Goal: Task Accomplishment & Management: Complete application form

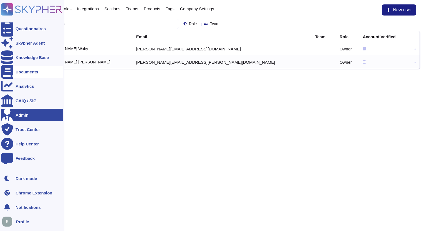
click at [17, 74] on div "Documents" at bounding box center [27, 72] width 23 height 4
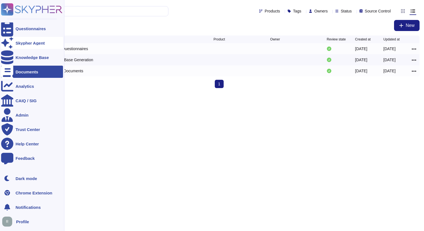
click at [37, 45] on div "Skypher Agent" at bounding box center [30, 43] width 29 height 4
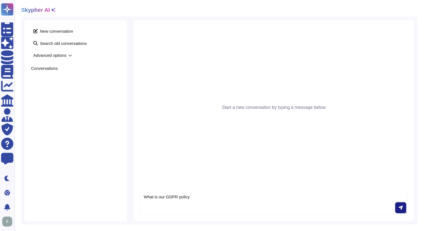
type textarea "What is our GDPR policy"
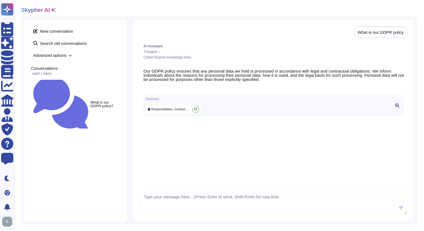
click at [188, 112] on span "Responsibilities, Conduct and Security.pdf" at bounding box center [170, 109] width 39 height 4
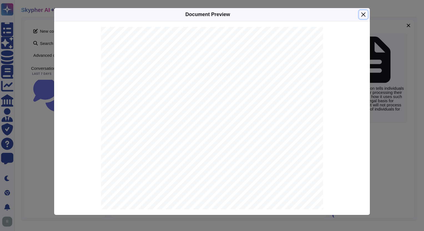
click at [363, 16] on button "Close" at bounding box center [363, 14] width 9 height 9
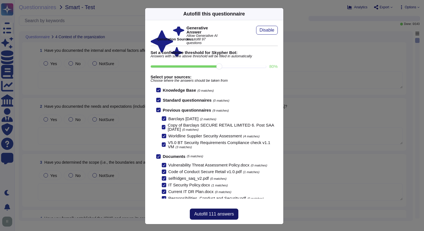
click at [207, 216] on span "Autofill 111 answers" at bounding box center [214, 214] width 40 height 4
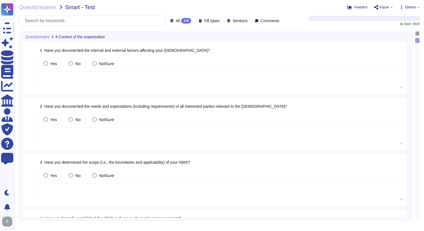
type textarea "Yes, we have documented the needs and expectations of all interested parties re…"
type textarea "Yes, top management has demonstrated leadership and commitment to information s…"
type textarea "Yes, the basic IT security policy is covered during induction and is present in…"
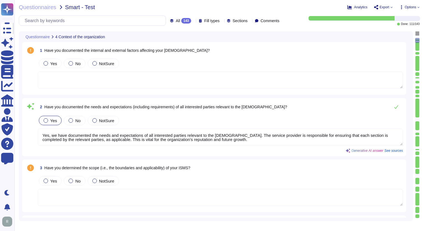
click at [222, 21] on icon at bounding box center [222, 21] width 0 height 0
click at [193, 21] on icon at bounding box center [193, 21] width 0 height 0
click at [126, 82] on textarea at bounding box center [220, 80] width 365 height 17
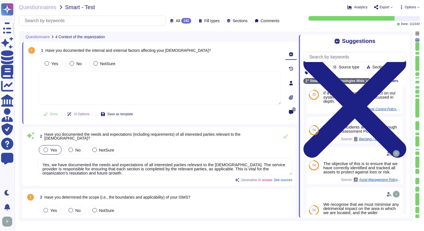
scroll to position [65, 0]
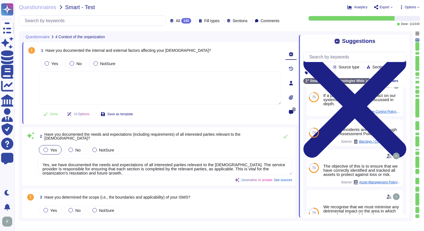
click at [314, 140] on div "74" at bounding box center [314, 133] width 14 height 27
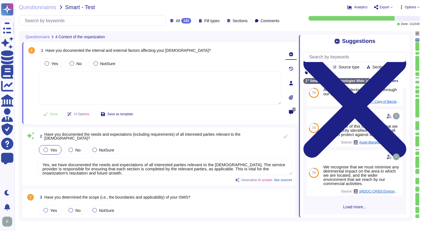
scroll to position [105, 0]
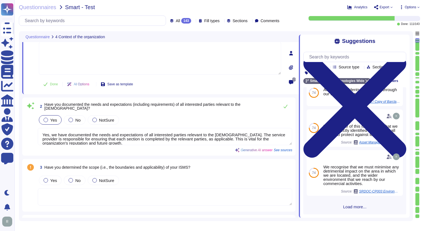
type textarea "Yes, the basic IT security policy is covered during induction and is present in…"
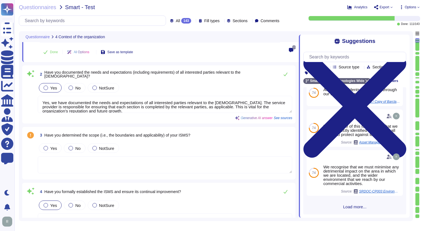
scroll to position [4, 0]
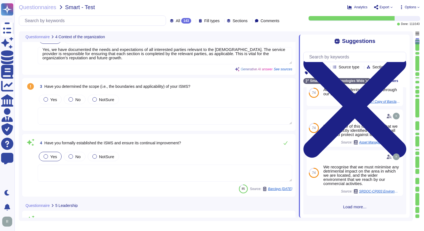
type textarea "Yes, top management has assigned and communicated defined information security …"
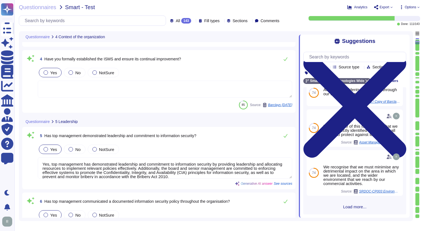
scroll to position [198, 0]
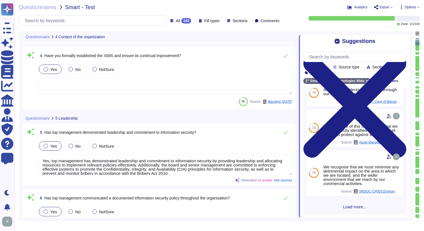
type textarea "Yes, we have a well-defined and documented procedure for identifying informatio…"
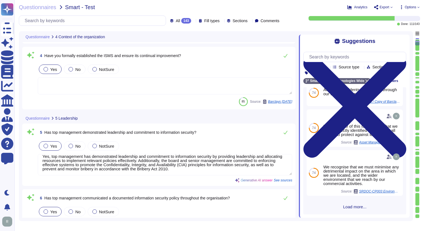
scroll to position [4, 0]
click at [191, 161] on textarea "Yes, top management has demonstrated leadership and commitment to information s…" at bounding box center [165, 164] width 254 height 21
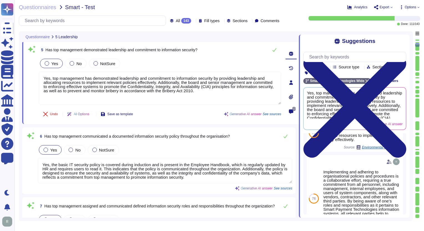
scroll to position [0, 0]
click at [317, 112] on span "Yes, top management has demonstrated leadership and commitment to information s…" at bounding box center [346, 105] width 78 height 28
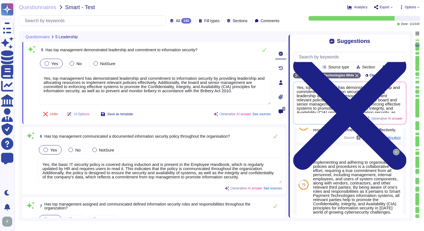
scroll to position [20, 0]
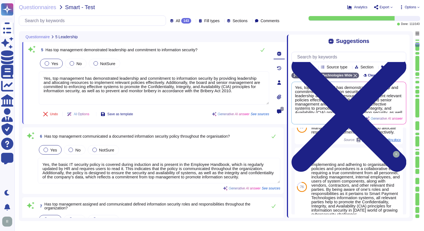
drag, startPoint x: 299, startPoint y: 64, endPoint x: 287, endPoint y: 69, distance: 13.7
click at [287, 69] on span at bounding box center [287, 124] width 2 height 187
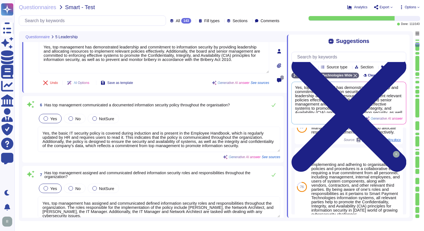
type textarea "Yes, we have a well-defined and documented procedure for assessing information …"
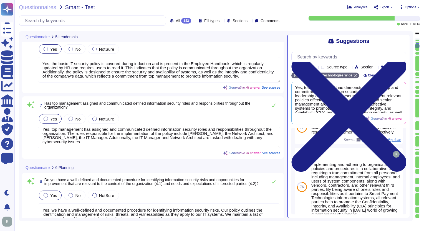
scroll to position [4, 0]
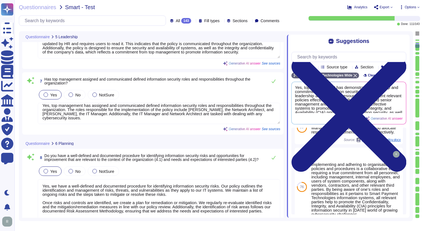
type textarea "Yes, we have a well-defined and documented procedure for treating information s…"
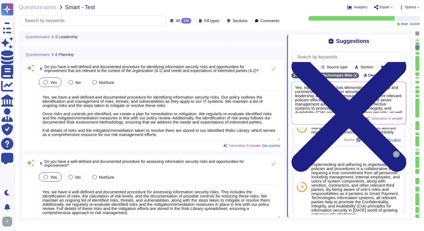
scroll to position [454, 0]
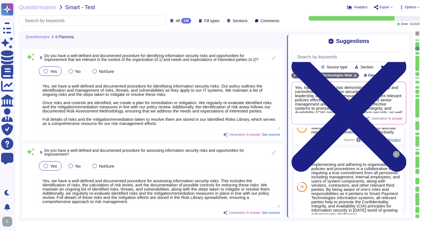
type textarea "Yes"
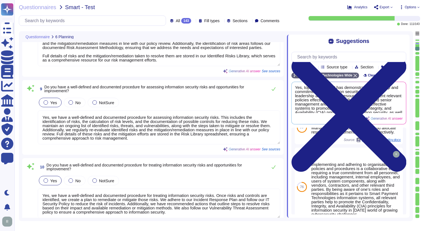
scroll to position [517, 0]
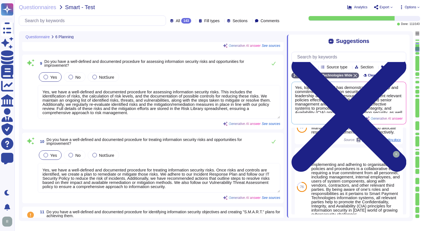
type textarea "We provide leadership and allocate resources to implement our policies effectiv…"
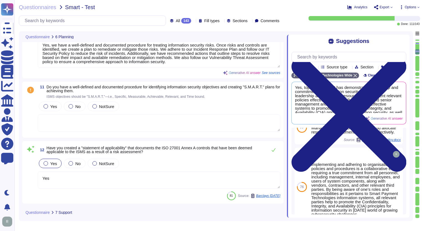
scroll to position [667, 0]
type textarea "Yes, we provide Security Awareness Training to all employees to ensure organiza…"
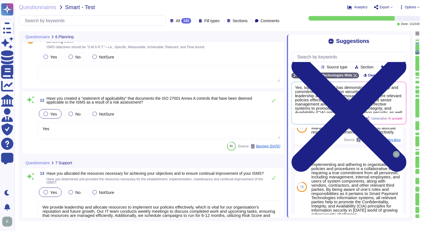
type textarea "Yes, we have well-defined and documented policies and procedures for handling c…"
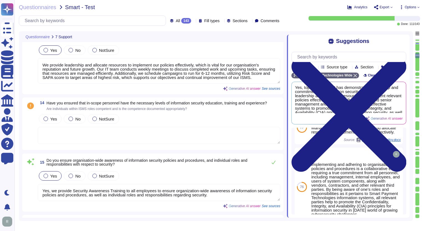
type textarea "Any supporting documentation can be uploaded."
type textarea "Yes, we have well-defined and documented policies and procedures for managing c…"
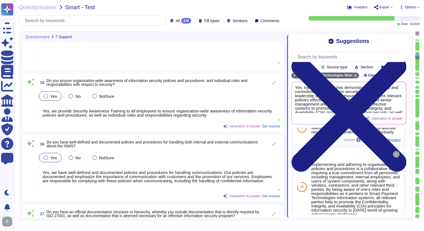
type textarea "Yes, we have well-defined and documented policies and procedures for providing …"
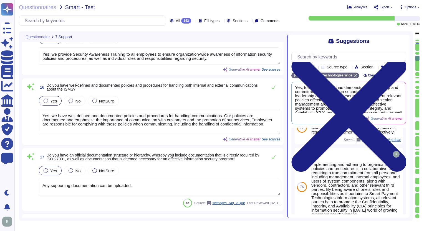
scroll to position [1001, 0]
type textarea "Yes, we have a documented process that describes the procedures used to propose…"
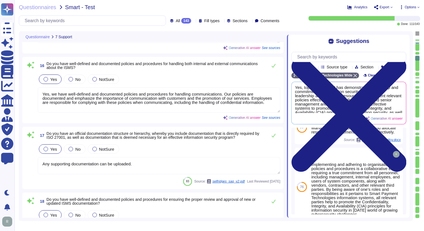
scroll to position [1044, 0]
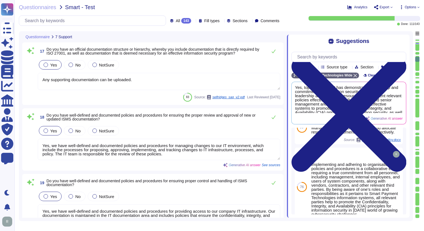
type textarea "Yes, our organization undergoes risk assessments at planned intervals, specific…"
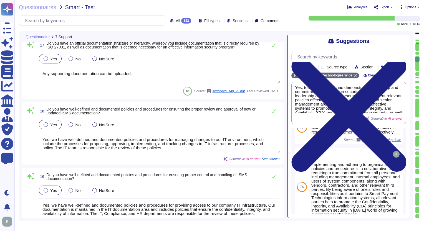
scroll to position [1093, 0]
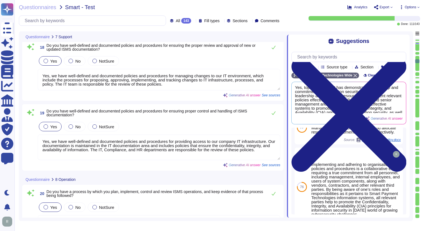
type textarea "Yes, we create a plan to remediate or mitigate identified risks following risk …"
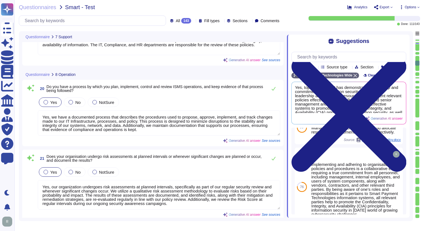
type textarea "Yes, we use metrics to evaluate the performance and effectiveness of our inform…"
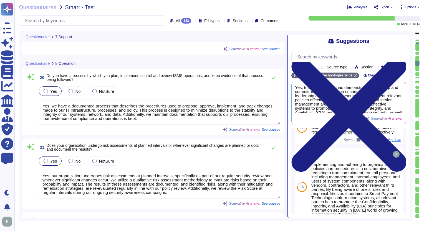
scroll to position [0, 0]
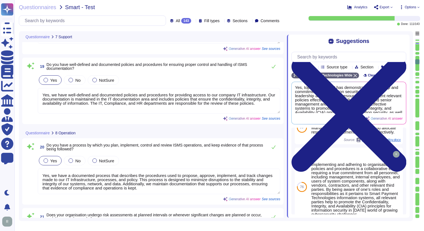
type textarea "Yes, we have well-defined and documented policies and procedures for handling c…"
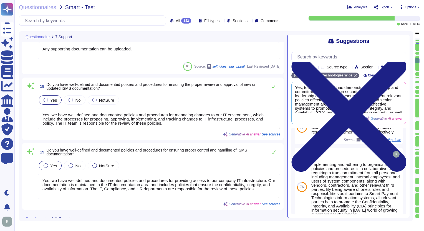
type textarea "Yes, we provide Security Awareness Training to all employees to ensure organiza…"
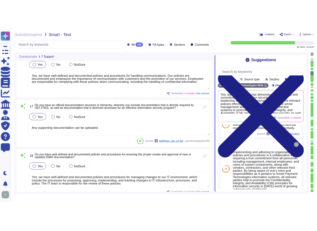
scroll to position [1031, 0]
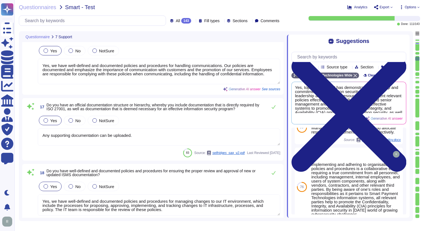
click at [317, 8] on icon at bounding box center [391, 7] width 2 height 2
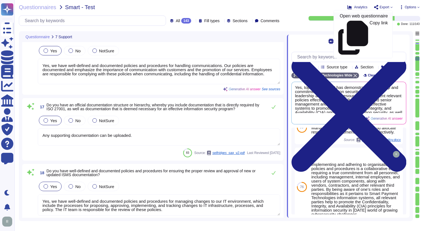
click at [317, 17] on p "Open web questionnaire" at bounding box center [364, 16] width 48 height 4
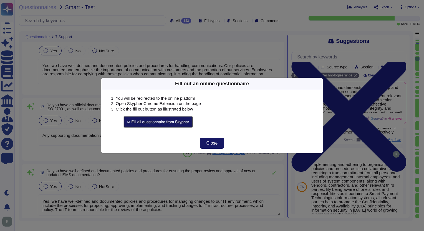
click at [207, 145] on span "Close" at bounding box center [211, 143] width 11 height 4
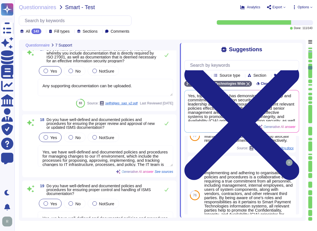
type textarea "Yes, our organization undergoes risk assessments at planned intervals, specific…"
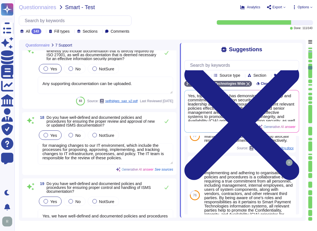
scroll to position [8, 0]
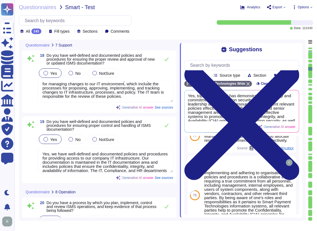
type textarea "Yes, we create a plan to remediate or mitigate identified risks following risk …"
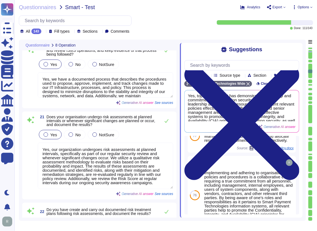
type textarea "Yes, we use metrics to evaluate the performance and effectiveness of our inform…"
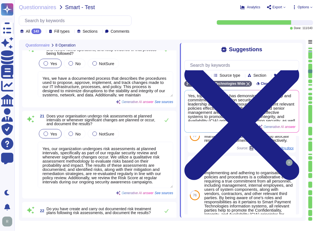
scroll to position [1357, 0]
type textarea "We are not currently ISO27001 certified, this project is under view at the mome…"
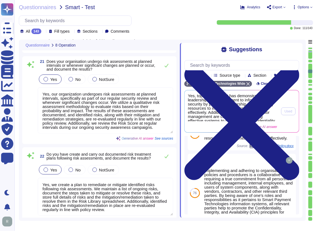
scroll to position [20, 0]
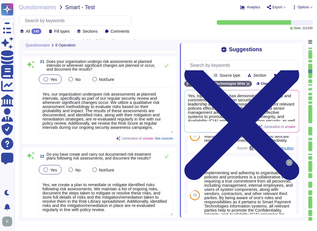
click at [141, 123] on textarea "Yes, our organization undergoes risk assessments at planned intervals, specific…" at bounding box center [105, 110] width 135 height 46
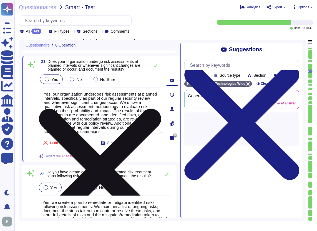
scroll to position [0, 0]
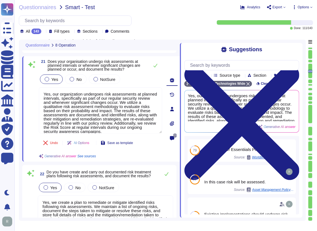
click at [172, 107] on icon at bounding box center [172, 109] width 4 height 4
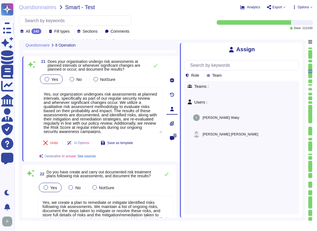
click at [173, 80] on icon at bounding box center [172, 80] width 4 height 4
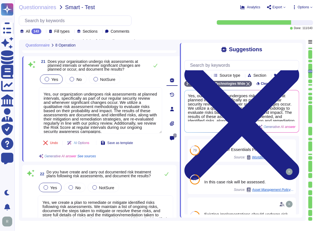
click at [171, 96] on icon at bounding box center [172, 95] width 4 height 4
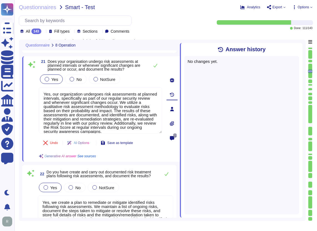
click at [172, 109] on icon at bounding box center [172, 109] width 4 height 4
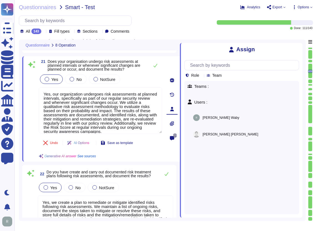
click at [172, 123] on icon at bounding box center [172, 123] width 4 height 5
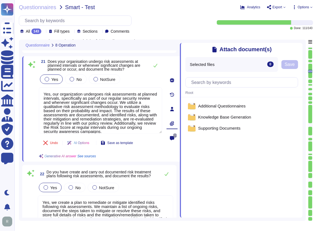
click at [172, 136] on icon at bounding box center [172, 138] width 4 height 4
